Goal: Task Accomplishment & Management: Manage account settings

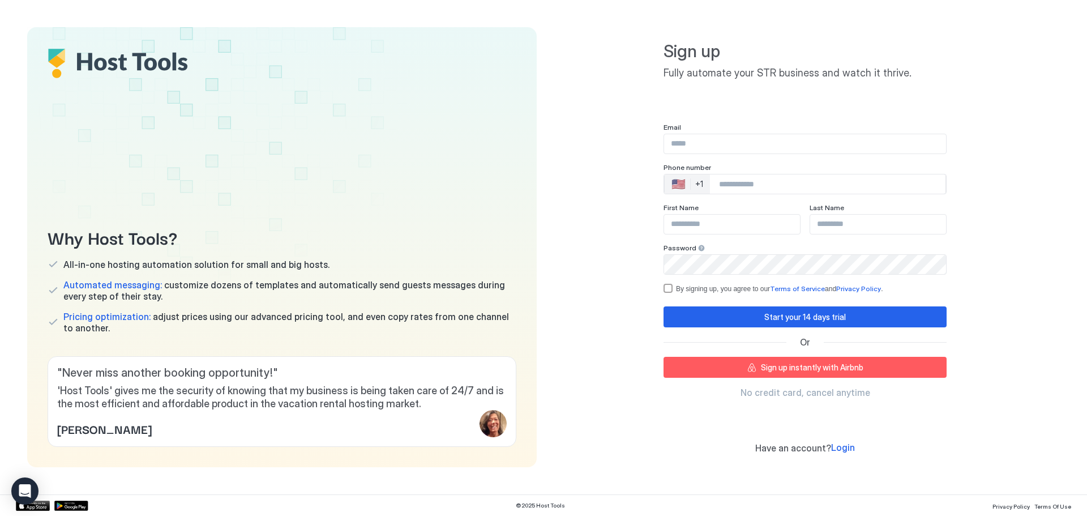
type input "**********"
click at [541, 447] on span "Login" at bounding box center [843, 447] width 24 height 11
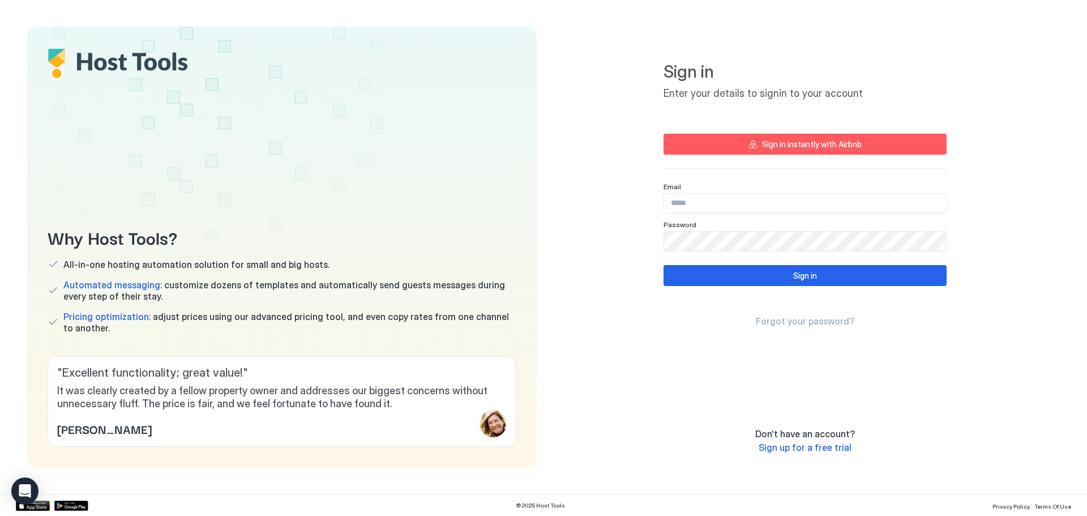
type input "**********"
click at [541, 281] on div "Sign in" at bounding box center [805, 276] width 24 height 12
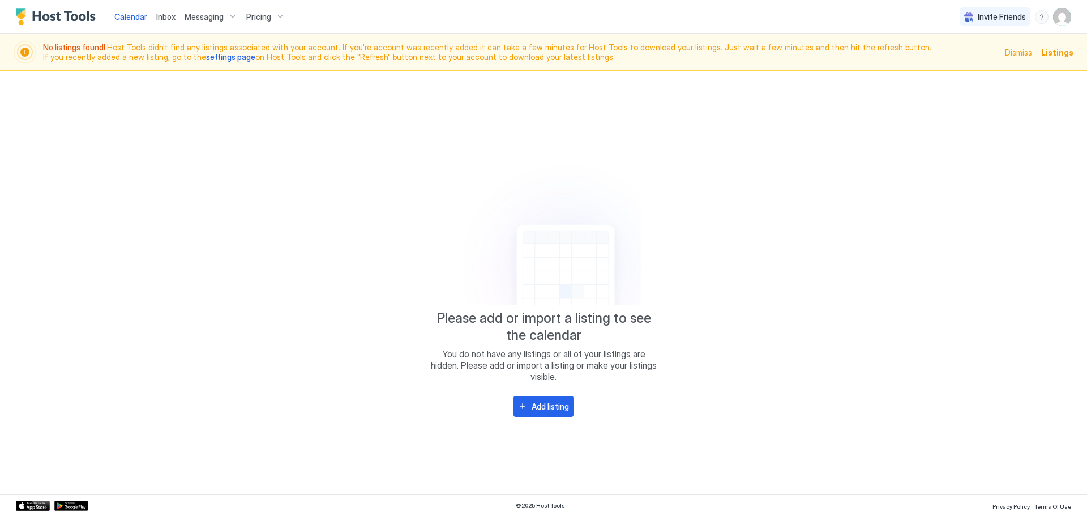
click at [541, 55] on span "Dismiss" at bounding box center [1018, 52] width 27 height 12
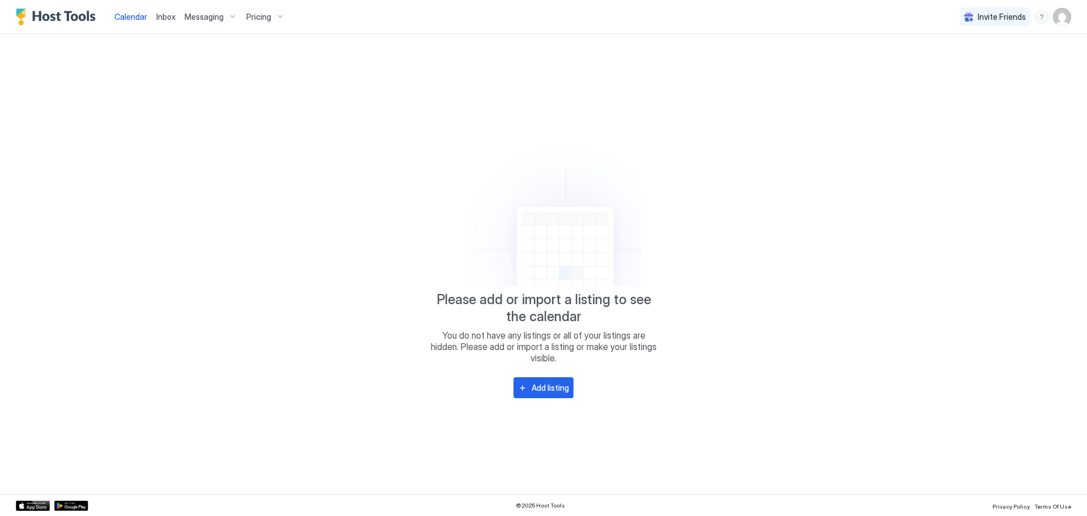
click at [257, 17] on span "Pricing" at bounding box center [258, 17] width 25 height 10
click at [221, 19] on div at bounding box center [543, 258] width 1087 height 516
click at [221, 19] on span "Messaging" at bounding box center [204, 17] width 39 height 10
click at [170, 15] on div at bounding box center [543, 258] width 1087 height 516
click at [138, 15] on span "Calendar" at bounding box center [130, 17] width 33 height 10
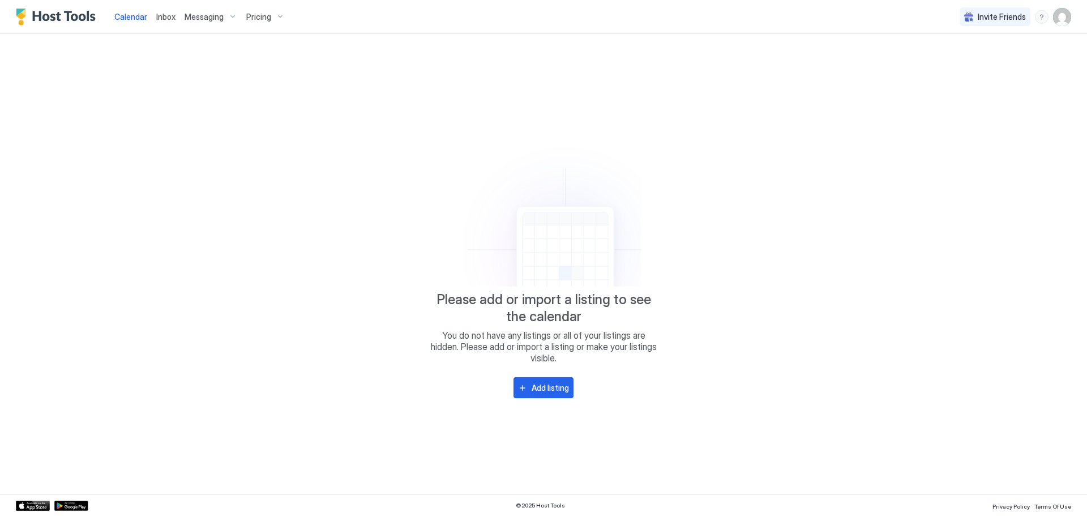
click at [42, 16] on img "Host Tools Logo" at bounding box center [58, 16] width 85 height 17
click at [541, 388] on div "Add listing" at bounding box center [550, 388] width 37 height 12
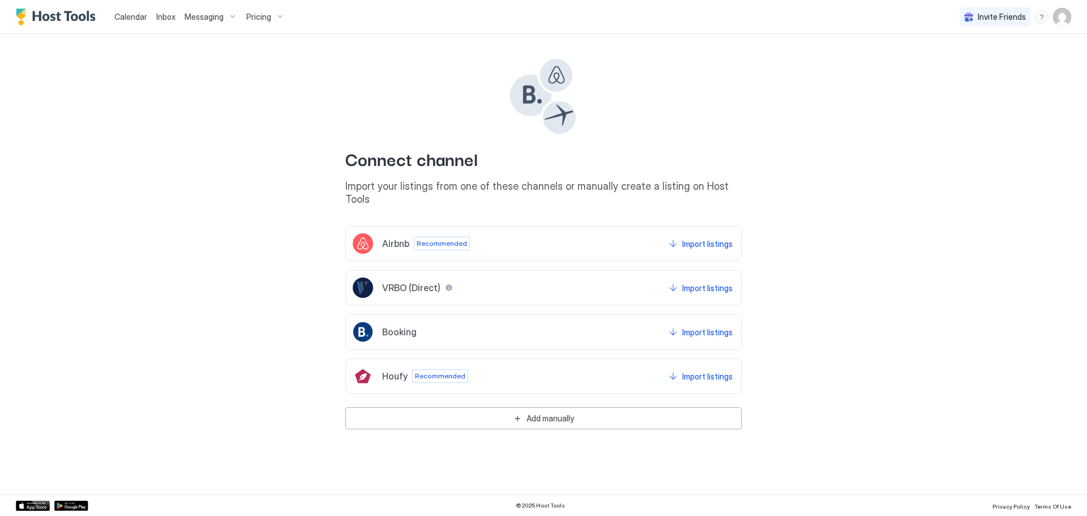
click at [541, 23] on img "User profile" at bounding box center [1062, 17] width 18 height 18
click at [541, 67] on span "Settings" at bounding box center [960, 63] width 31 height 10
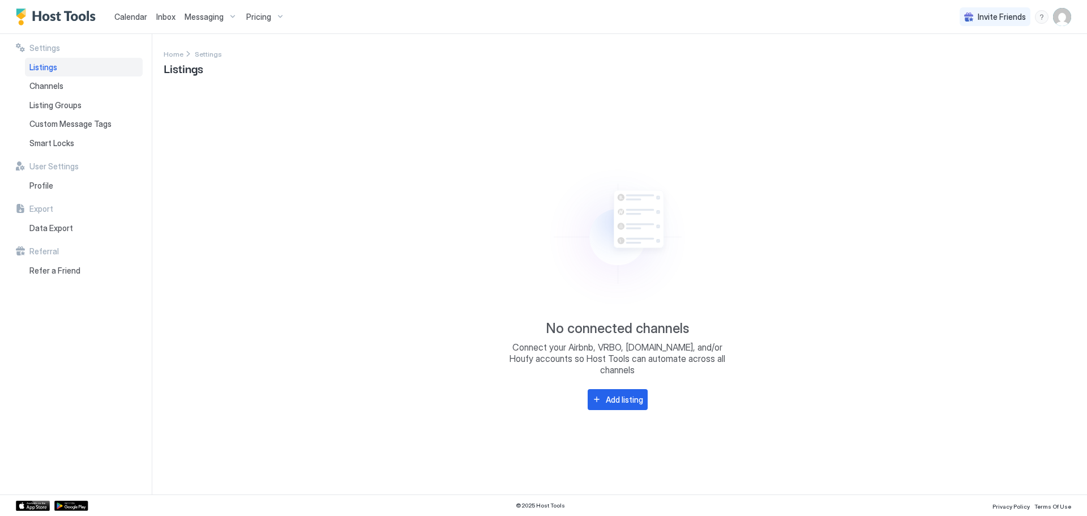
click at [42, 70] on span "Listings" at bounding box center [43, 67] width 28 height 10
click at [220, 15] on span "Messaging" at bounding box center [204, 17] width 39 height 10
click at [266, 15] on div at bounding box center [543, 258] width 1087 height 516
click at [121, 20] on span "Calendar" at bounding box center [130, 17] width 33 height 10
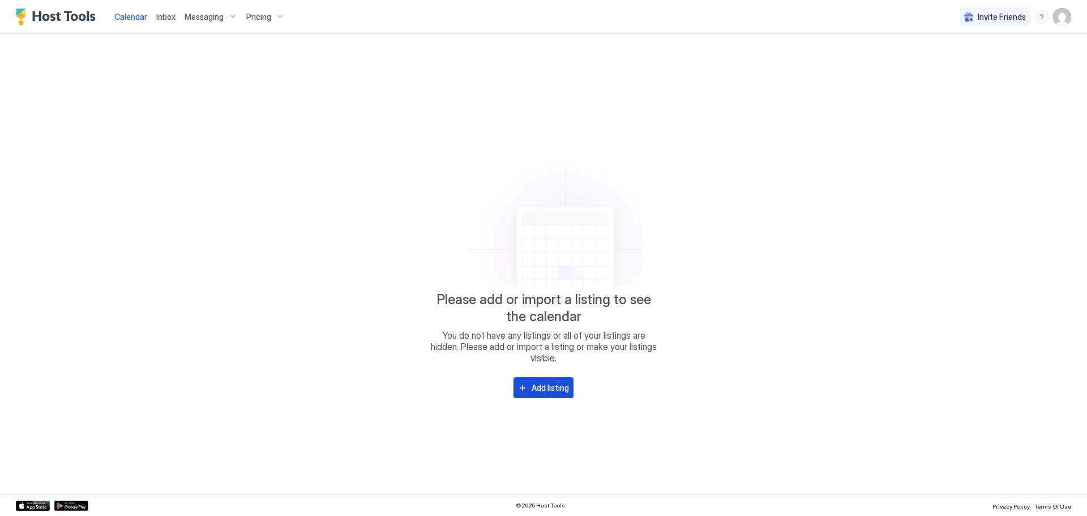
click at [541, 390] on div "Add listing" at bounding box center [550, 388] width 37 height 12
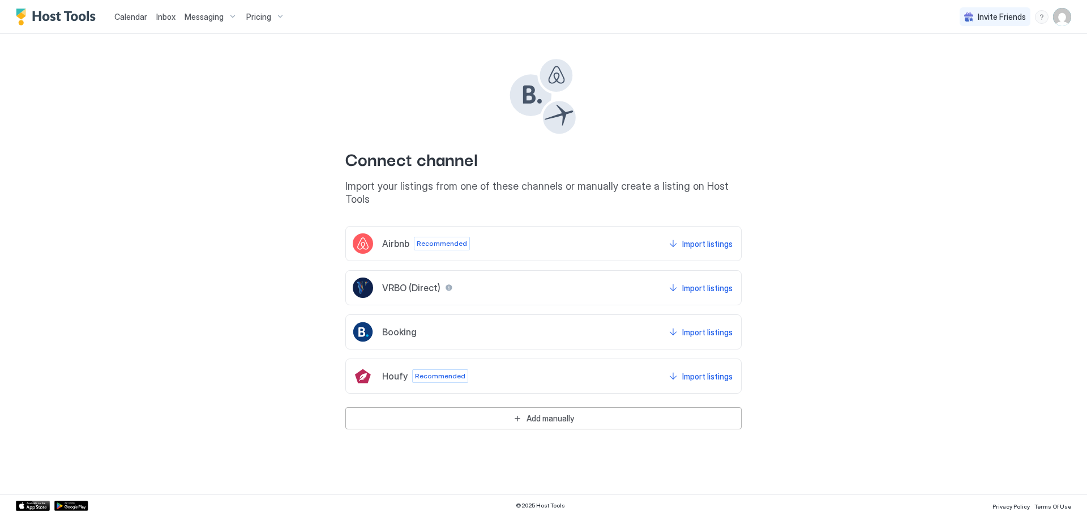
click at [57, 22] on img "Host Tools Logo" at bounding box center [58, 16] width 85 height 17
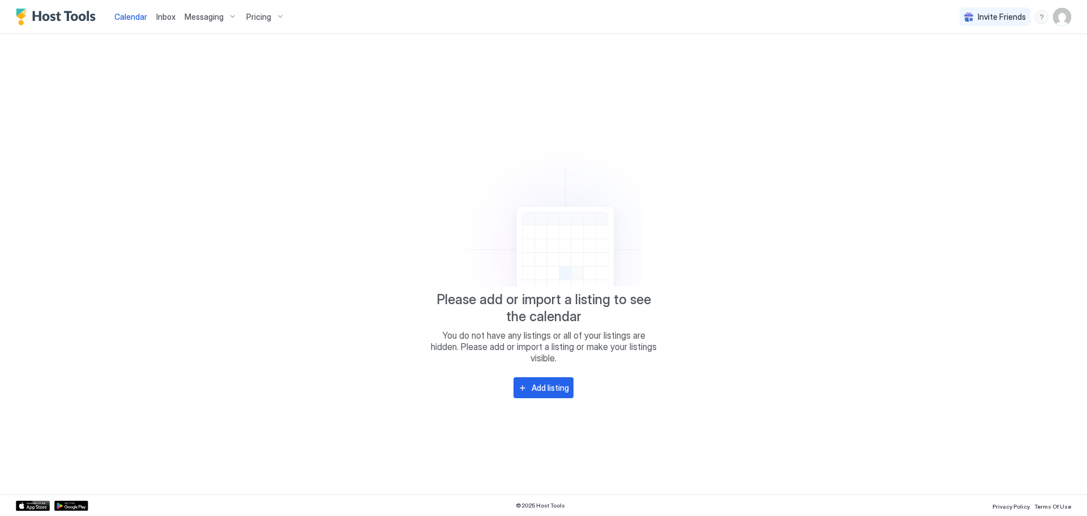
click at [67, 18] on img "Host Tools Logo" at bounding box center [58, 16] width 85 height 17
click at [225, 19] on div "Messaging" at bounding box center [211, 16] width 62 height 19
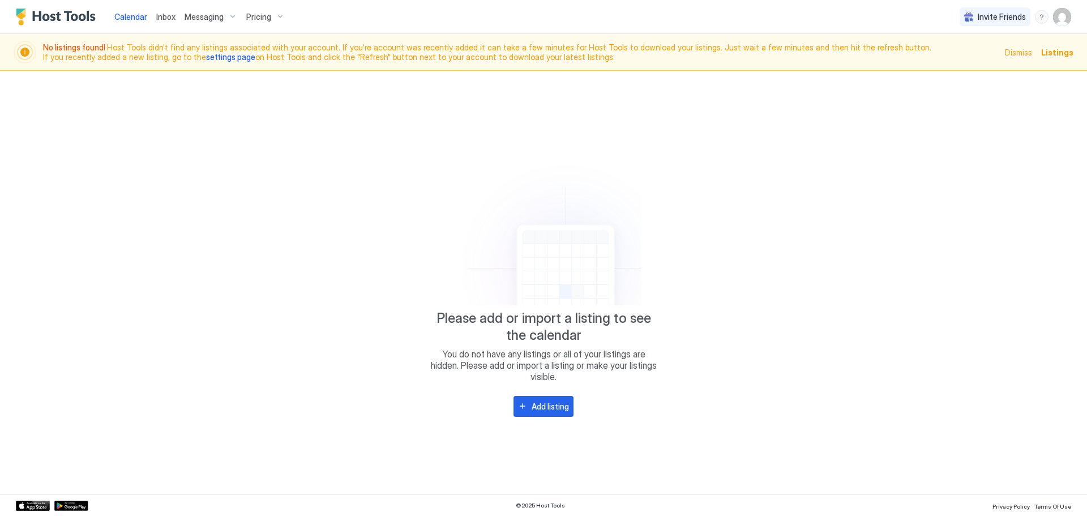
click at [1071, 20] on img "User profile" at bounding box center [1062, 17] width 18 height 18
click at [1042, 16] on div at bounding box center [543, 258] width 1087 height 516
click at [1042, 20] on div "menu" at bounding box center [1042, 17] width 14 height 14
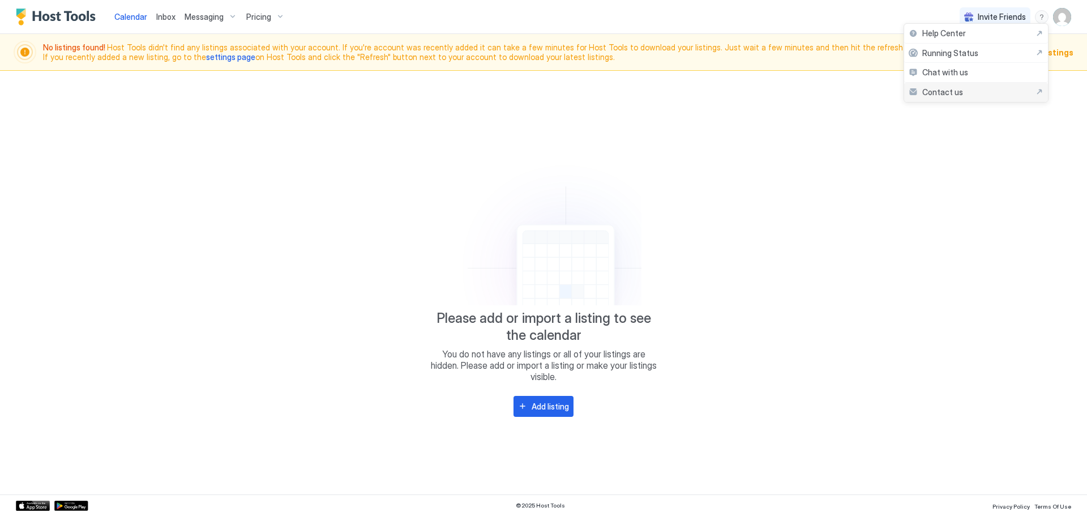
click at [950, 95] on span "Contact us" at bounding box center [942, 92] width 41 height 10
